Goal: Information Seeking & Learning: Learn about a topic

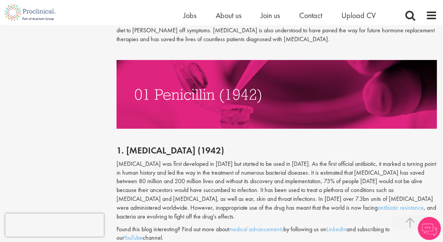
scroll to position [1891, 0]
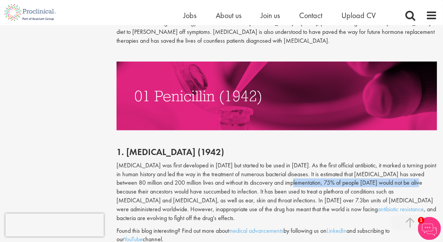
drag, startPoint x: 265, startPoint y: 156, endPoint x: 392, endPoint y: 156, distance: 126.9
click at [392, 161] on p "[MEDICAL_DATA] was first developed in [DATE] but started to be used in [DATE]. …" at bounding box center [277, 192] width 321 height 62
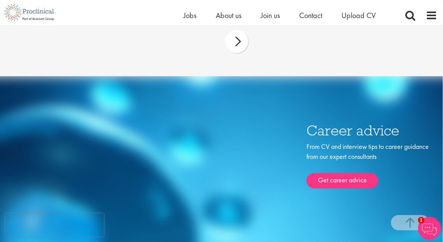
scroll to position [2723, 0]
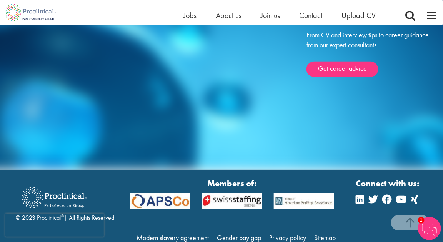
click at [70, 181] on img at bounding box center [54, 197] width 77 height 32
click at [67, 181] on img at bounding box center [54, 197] width 77 height 32
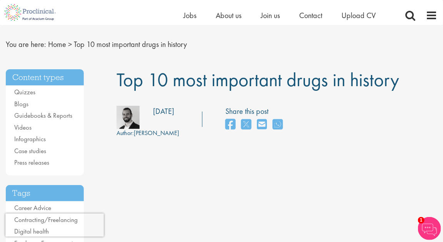
scroll to position [0, 0]
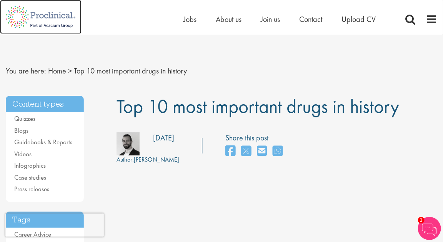
click at [57, 17] on img at bounding box center [41, 17] width 82 height 34
click at [17, 15] on img at bounding box center [41, 17] width 82 height 34
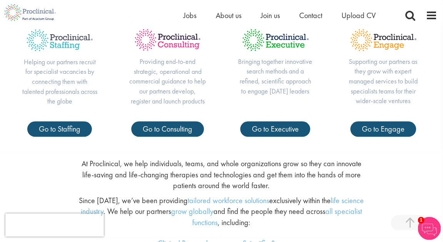
scroll to position [298, 0]
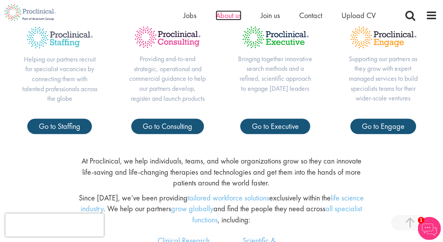
click at [230, 12] on span "About us" at bounding box center [229, 15] width 26 height 10
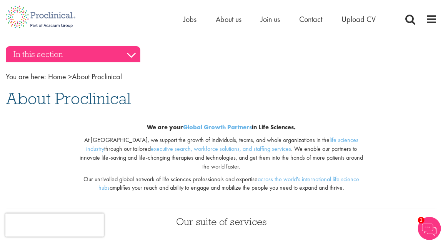
click at [127, 52] on h3 "In this section" at bounding box center [73, 54] width 135 height 16
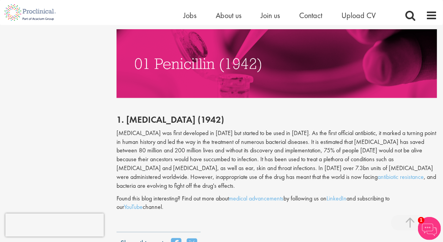
scroll to position [1892, 0]
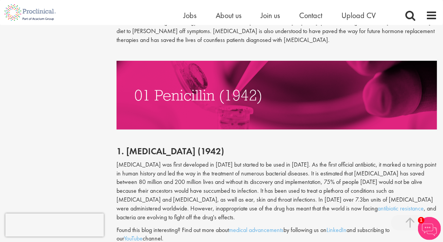
click at [300, 160] on p "[MEDICAL_DATA] was first developed in [DATE] but started to be used in [DATE]. …" at bounding box center [277, 191] width 321 height 62
drag, startPoint x: 401, startPoint y: 147, endPoint x: 157, endPoint y: 156, distance: 244.0
click at [157, 160] on p "[MEDICAL_DATA] was first developed in [DATE] but started to be used in [DATE]. …" at bounding box center [277, 191] width 321 height 62
copy p "80 million and 200 million lives"
click at [293, 160] on p "[MEDICAL_DATA] was first developed in [DATE] but started to be used in [DATE]. …" at bounding box center [277, 191] width 321 height 62
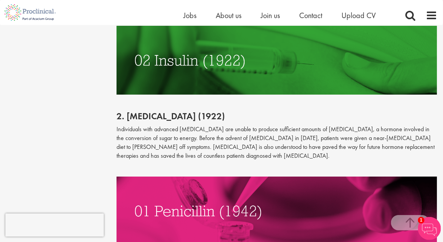
scroll to position [1778, 0]
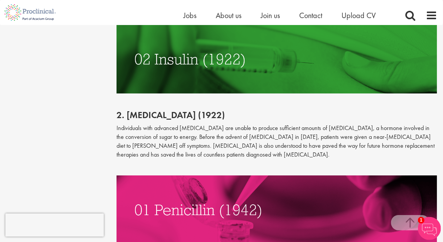
click at [143, 124] on p "Individuals with advanced [MEDICAL_DATA] are unable to produce sufficient amoun…" at bounding box center [277, 141] width 321 height 35
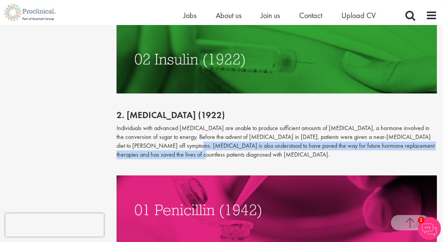
drag, startPoint x: 152, startPoint y: 122, endPoint x: 158, endPoint y: 127, distance: 7.9
click at [158, 127] on p "Individuals with advanced [MEDICAL_DATA] are unable to produce sufficient amoun…" at bounding box center [277, 141] width 321 height 35
copy p "ave paved the way for future hormone replacement therapies and has saved the li…"
